Goal: Complete application form

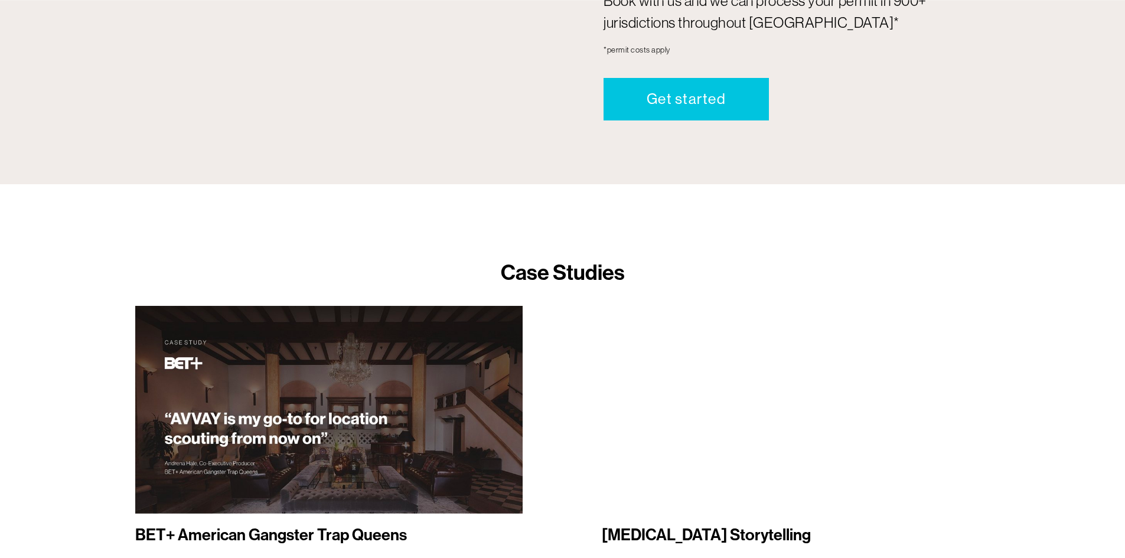
scroll to position [1536, 0]
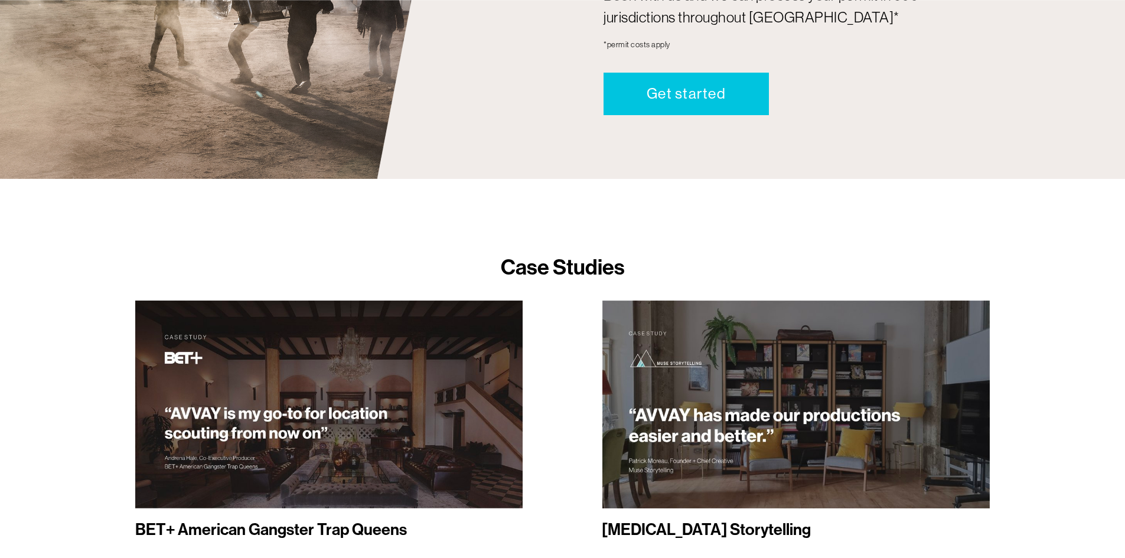
click at [697, 415] on div at bounding box center [796, 405] width 389 height 208
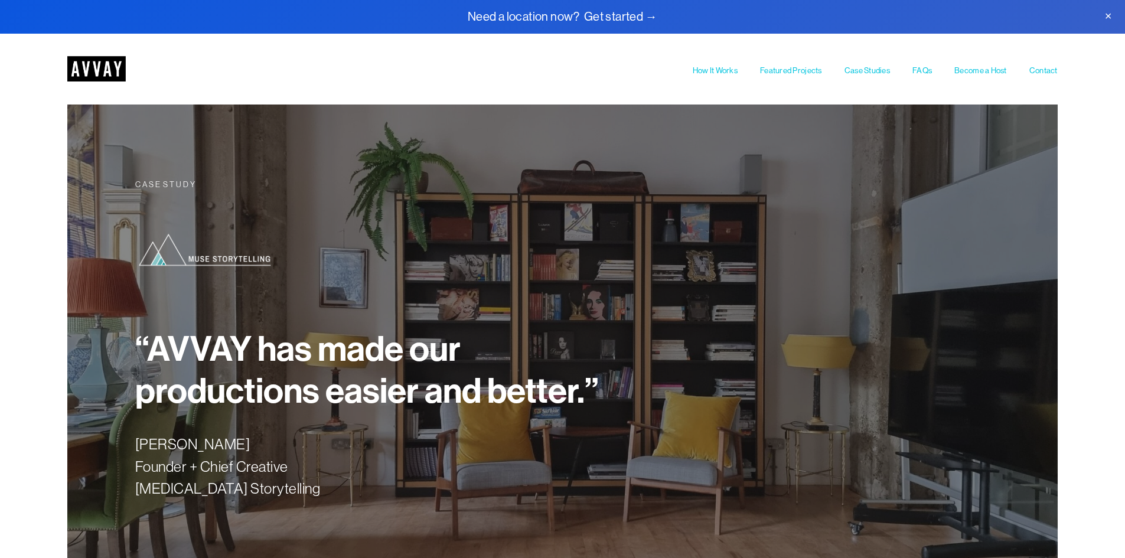
click at [213, 259] on div at bounding box center [207, 250] width 144 height 43
click at [109, 63] on img at bounding box center [96, 68] width 58 height 25
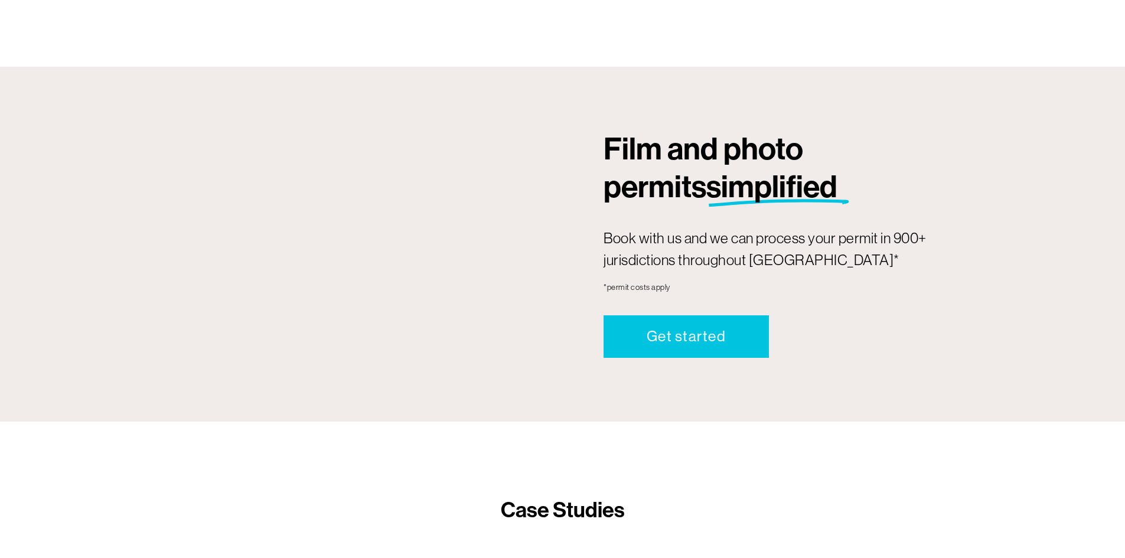
scroll to position [1300, 0]
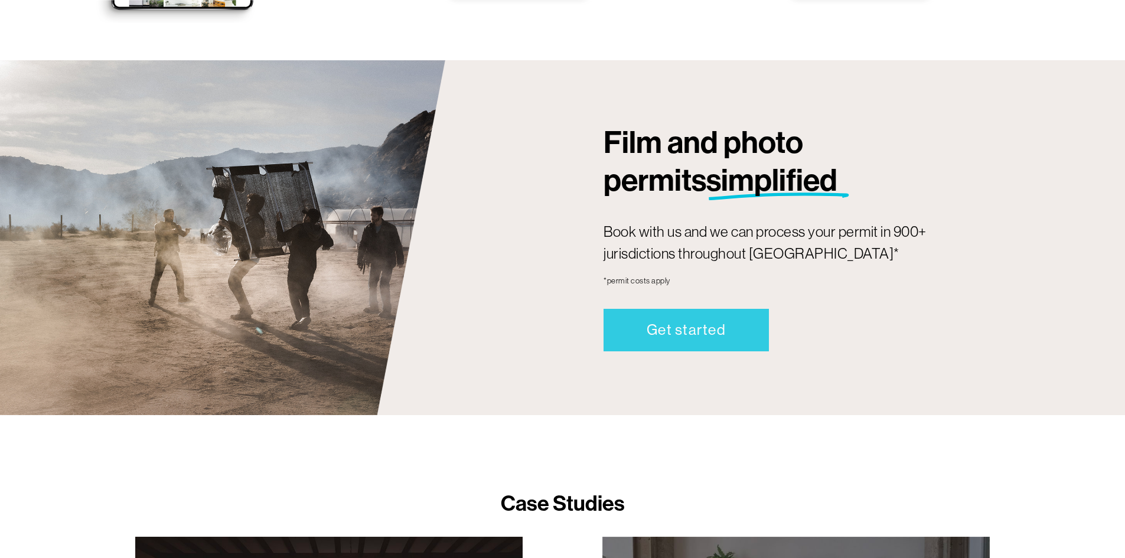
click at [669, 326] on link "Get started" at bounding box center [686, 330] width 165 height 43
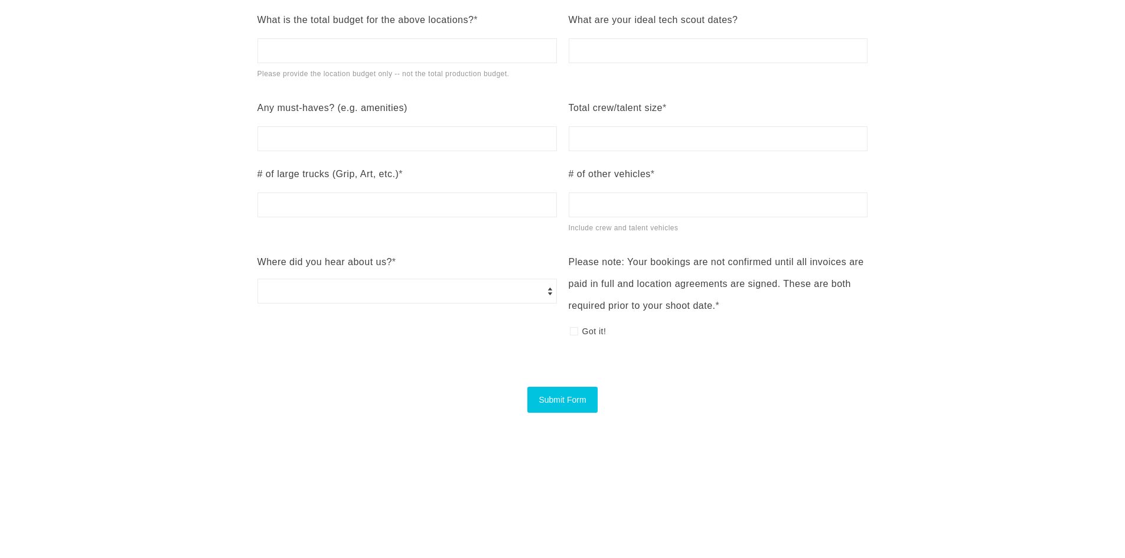
scroll to position [1182, 0]
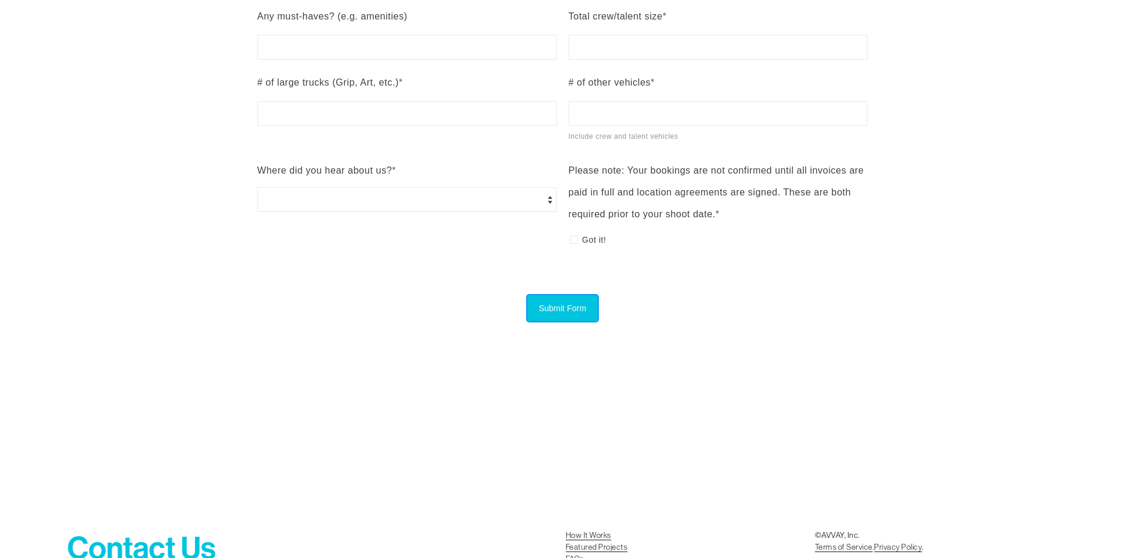
click at [585, 303] on button "Submit Form" at bounding box center [563, 308] width 70 height 26
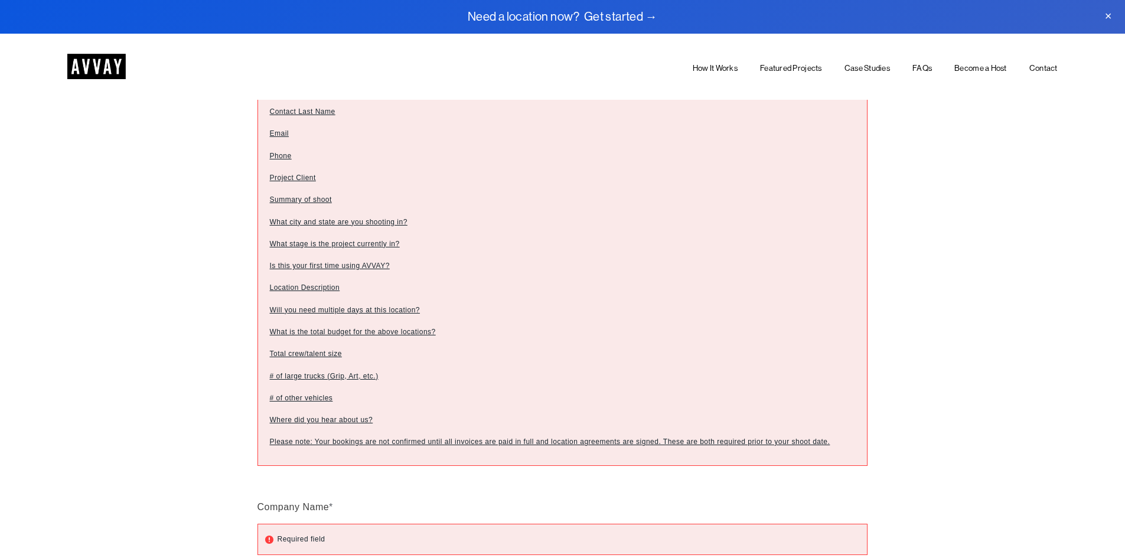
scroll to position [279, 0]
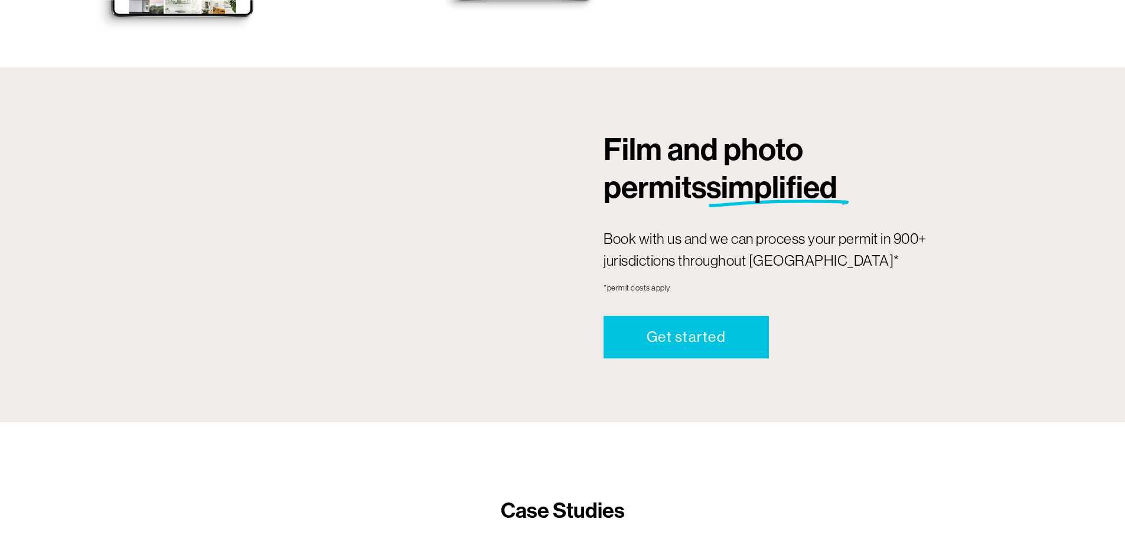
scroll to position [1300, 0]
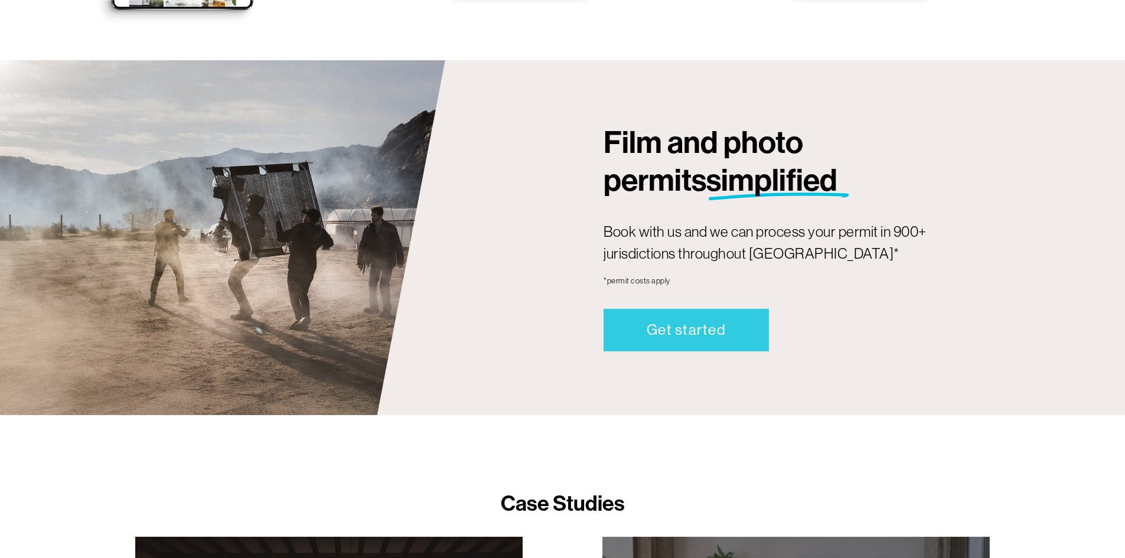
click at [679, 334] on link "Get started" at bounding box center [686, 330] width 165 height 43
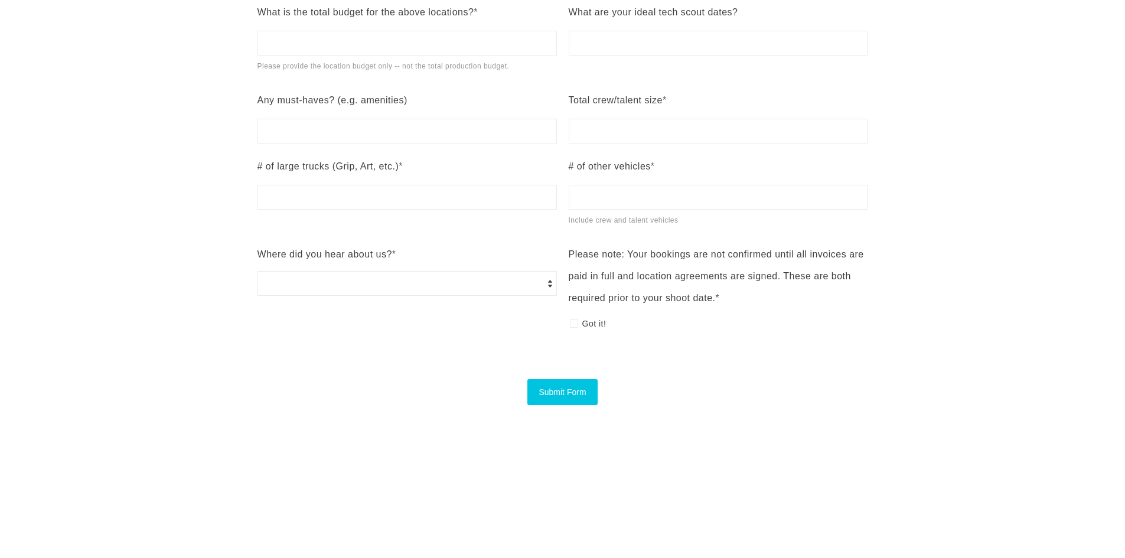
scroll to position [1182, 0]
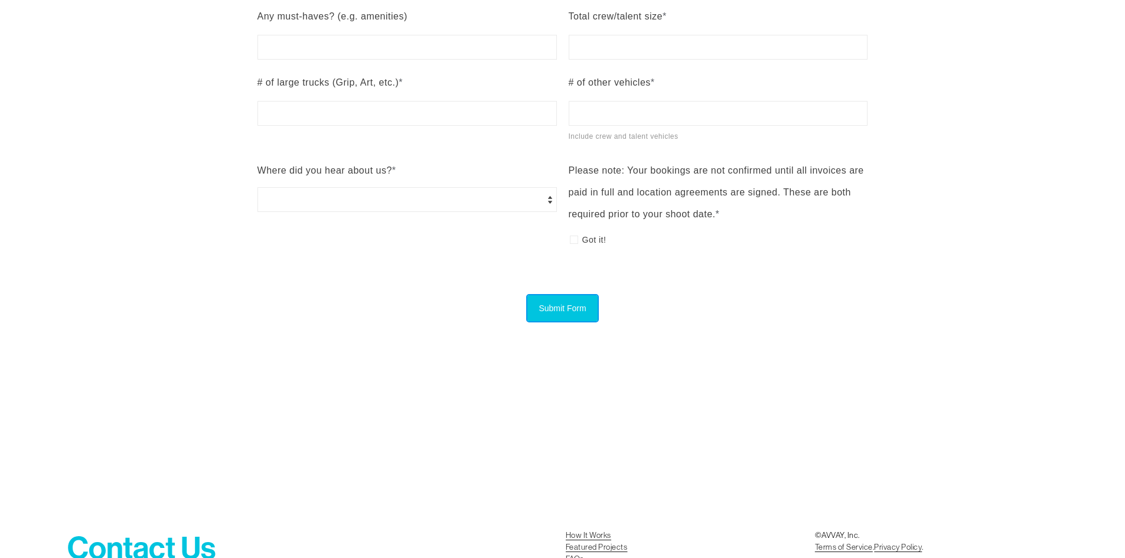
click at [539, 308] on button "Submit Form" at bounding box center [563, 308] width 70 height 26
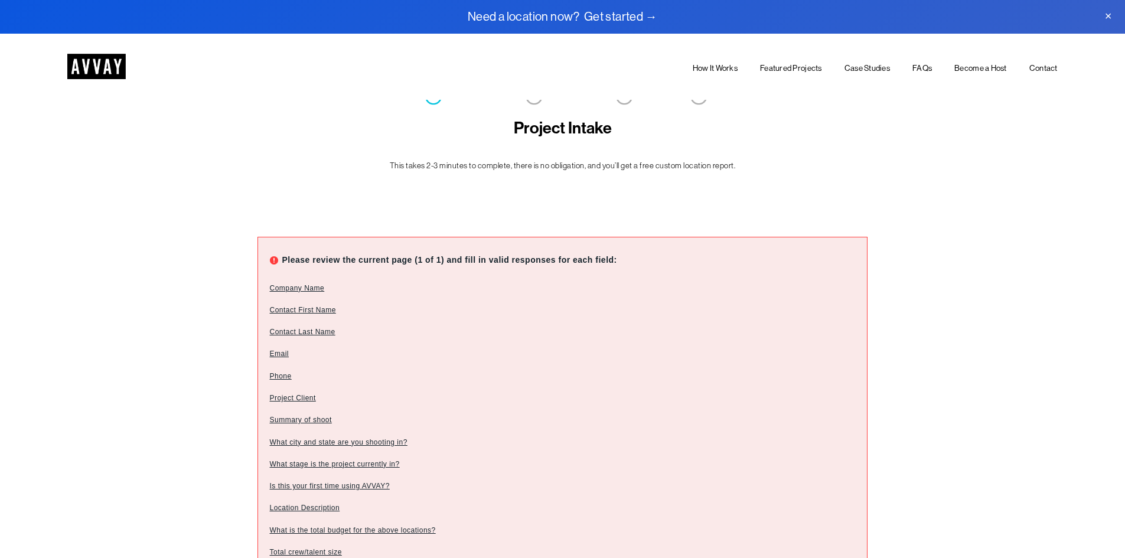
scroll to position [0, 0]
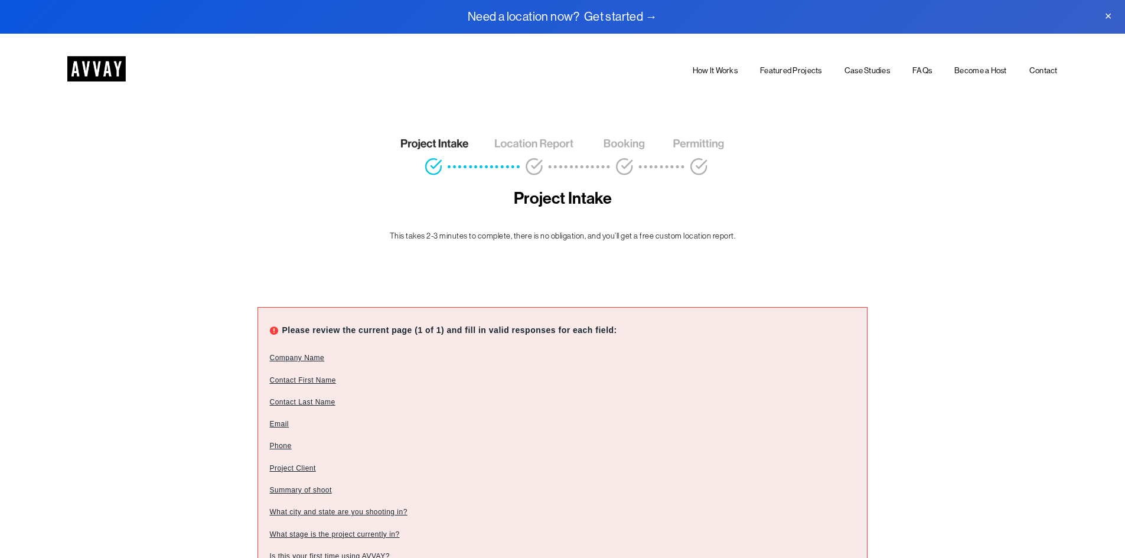
click at [499, 160] on img at bounding box center [563, 157] width 326 height 50
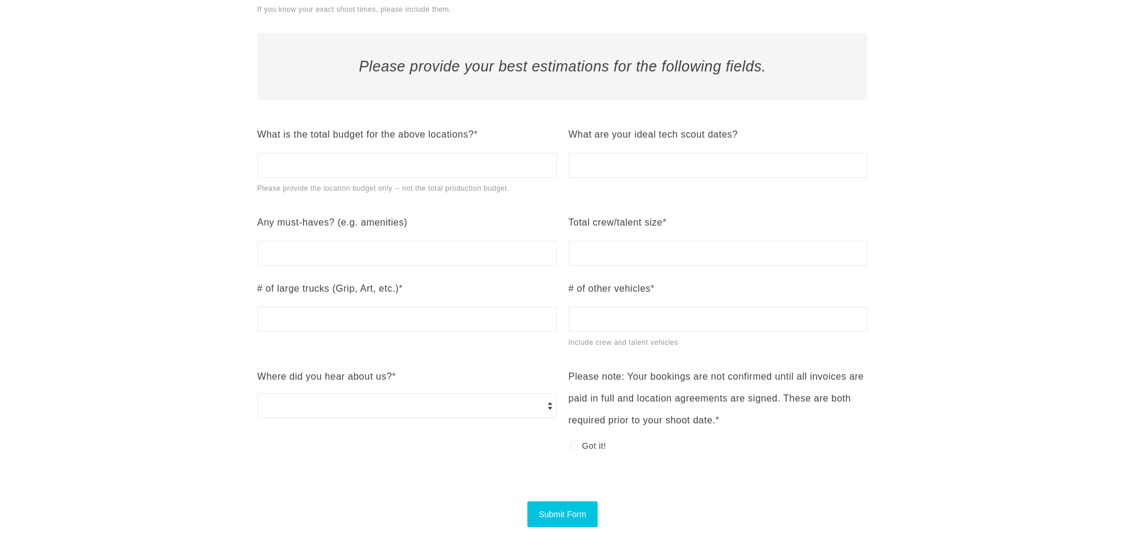
scroll to position [1182, 0]
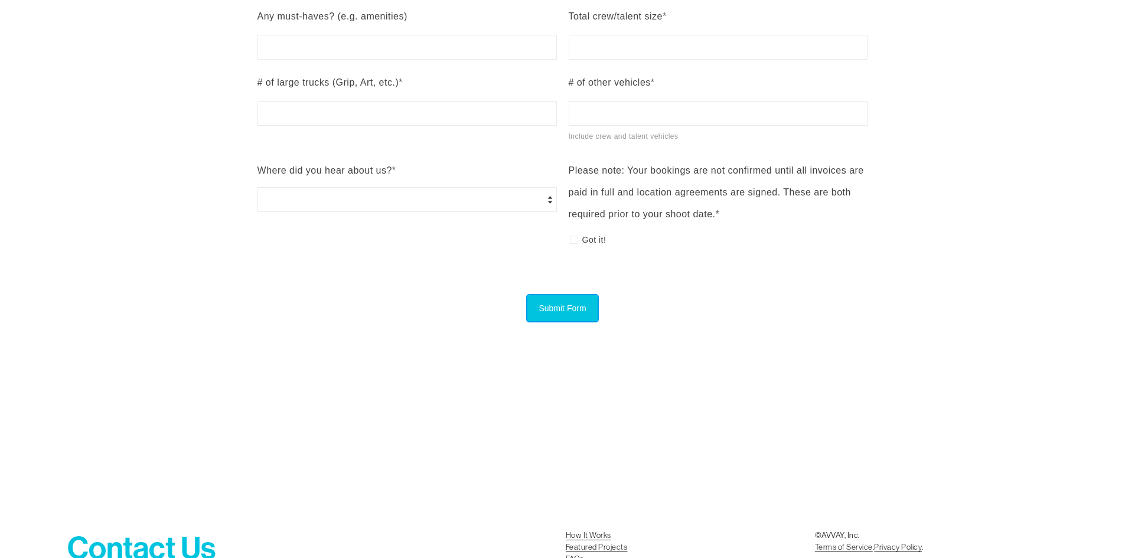
click at [555, 303] on button "Submit Form" at bounding box center [563, 308] width 70 height 26
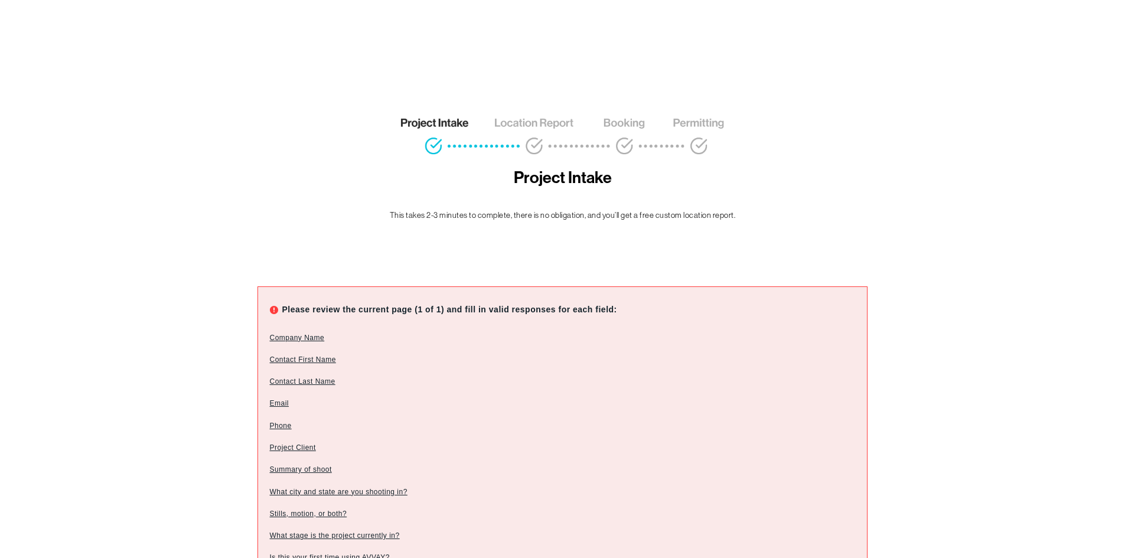
scroll to position [0, 0]
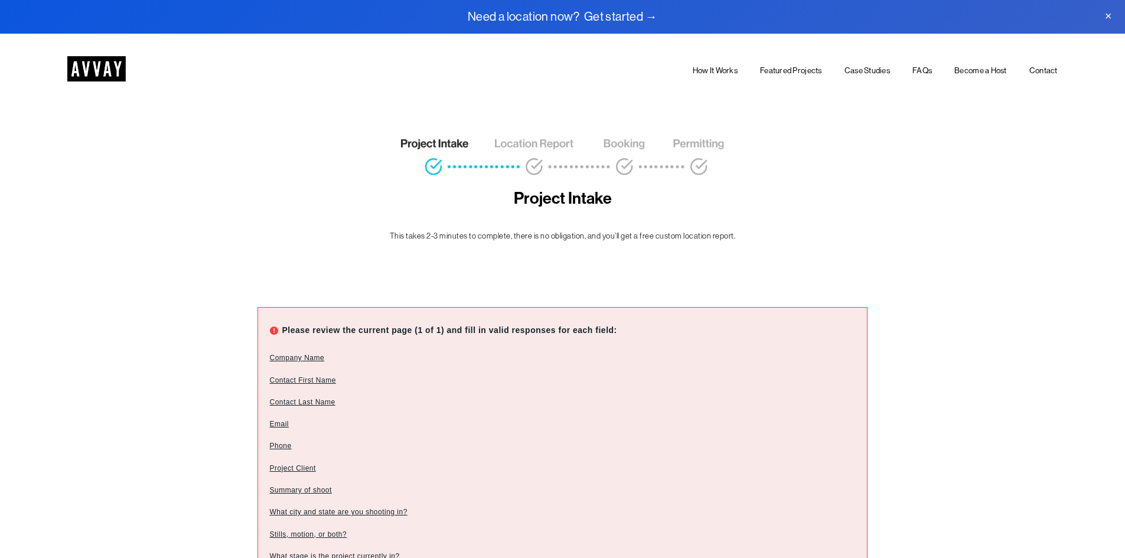
click at [294, 497] on span "Summary of shoot" at bounding box center [301, 491] width 62 height 22
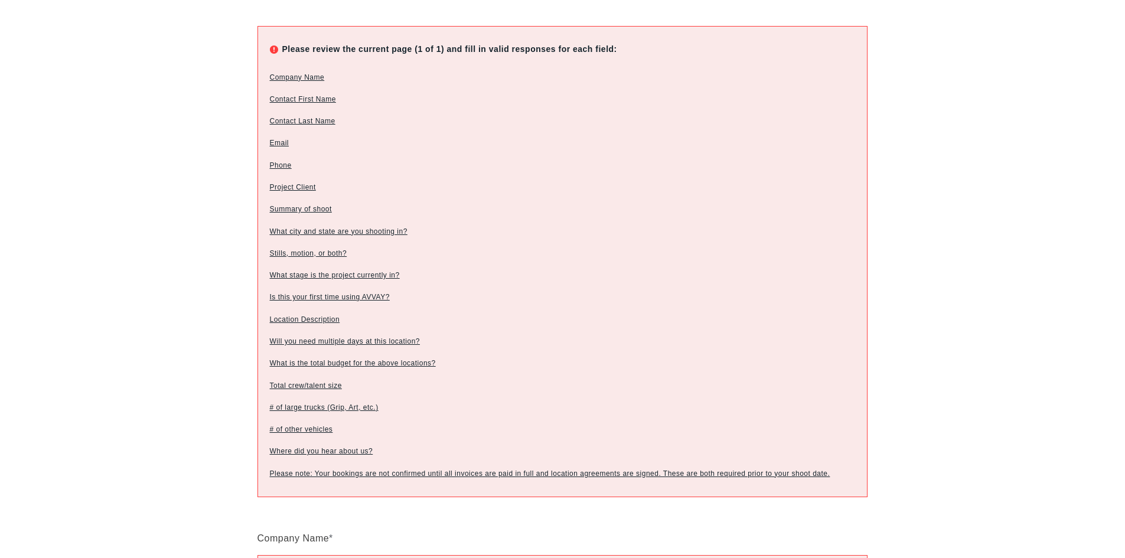
scroll to position [656, 0]
